Goal: Find specific page/section: Find specific page/section

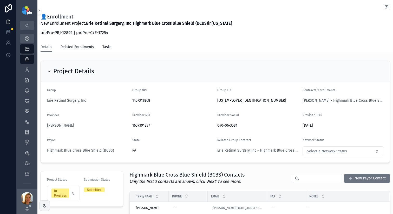
scroll to position [278, 0]
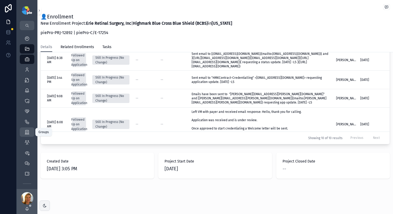
click at [25, 133] on icon "scrollable content" at bounding box center [26, 132] width 5 height 5
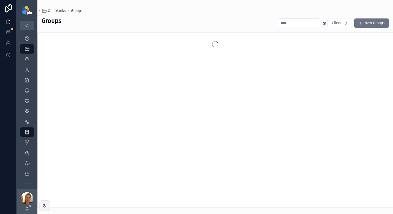
click at [302, 24] on input "scrollable content" at bounding box center [299, 23] width 43 height 7
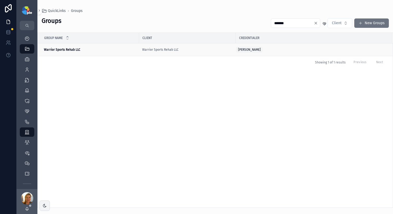
type input "*******"
click at [76, 49] on strong "Warrior Sports Rehab LLC" at bounding box center [62, 50] width 36 height 4
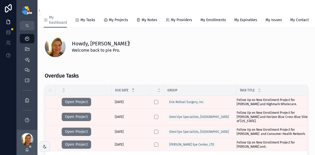
scroll to position [27, 0]
